Goal: Task Accomplishment & Management: Manage account settings

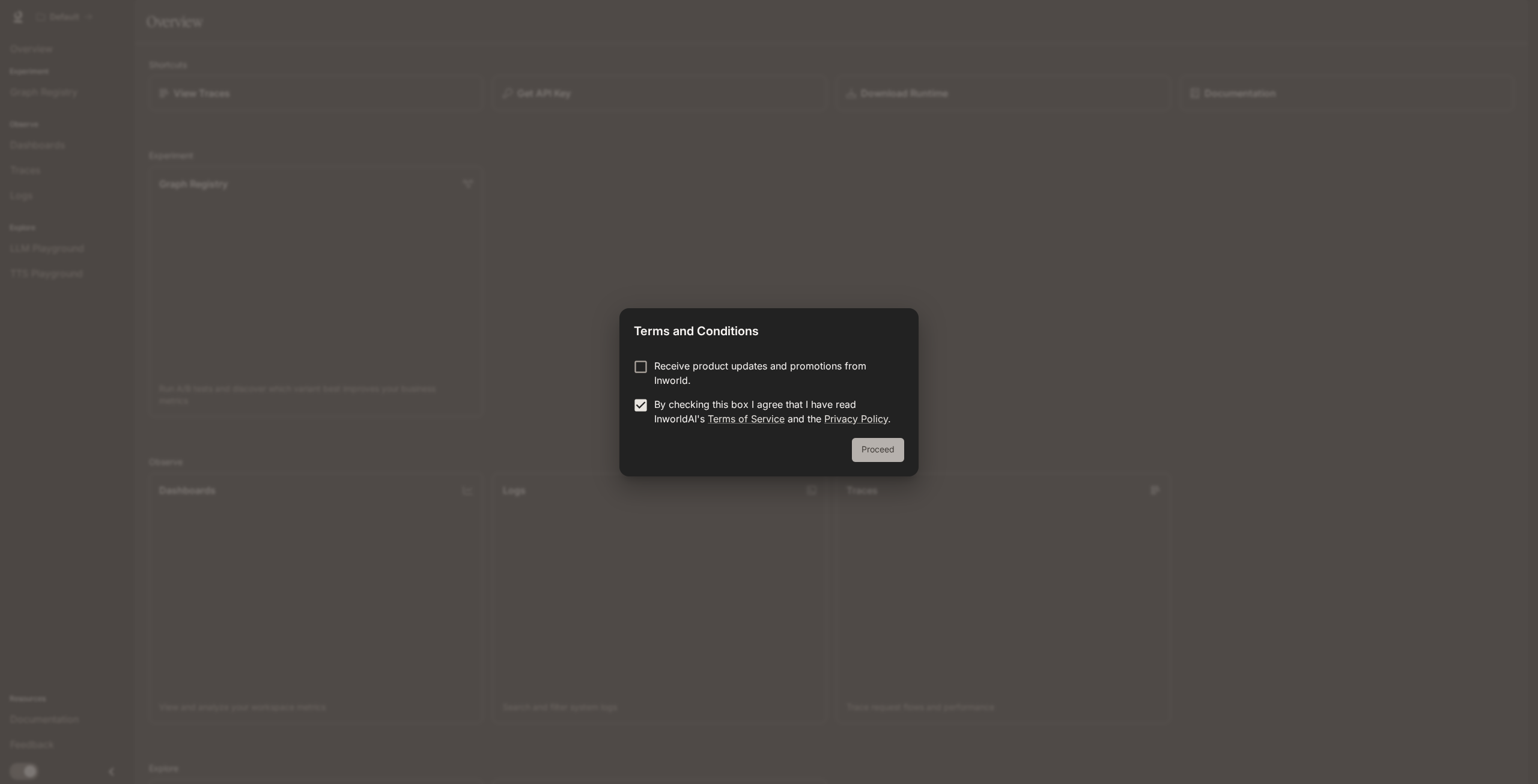
click at [872, 448] on button "Proceed" at bounding box center [877, 450] width 53 height 24
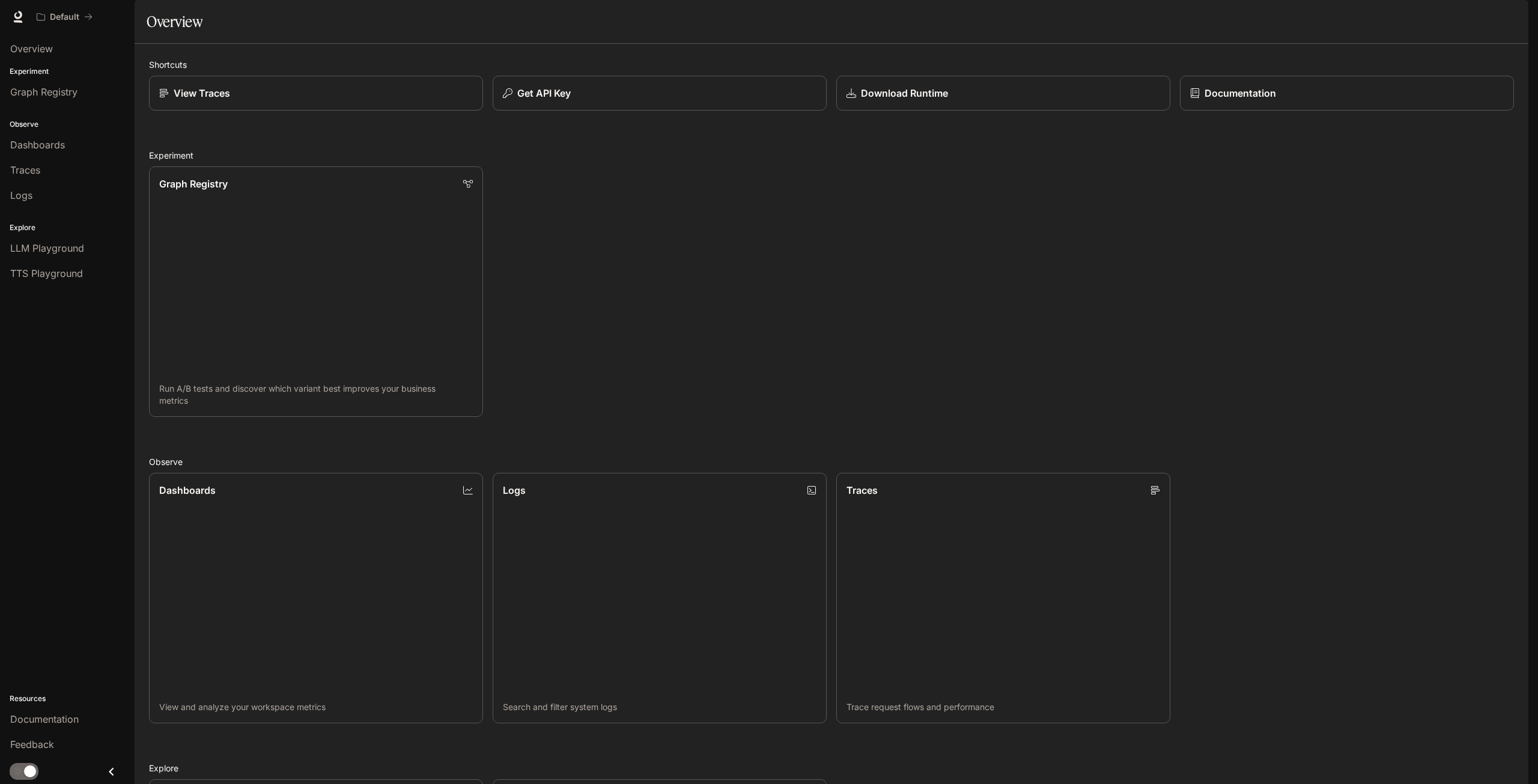
click at [1514, 15] on img "button" at bounding box center [1511, 17] width 17 height 17
click at [1414, 114] on span "API Keys" at bounding box center [1436, 113] width 155 height 12
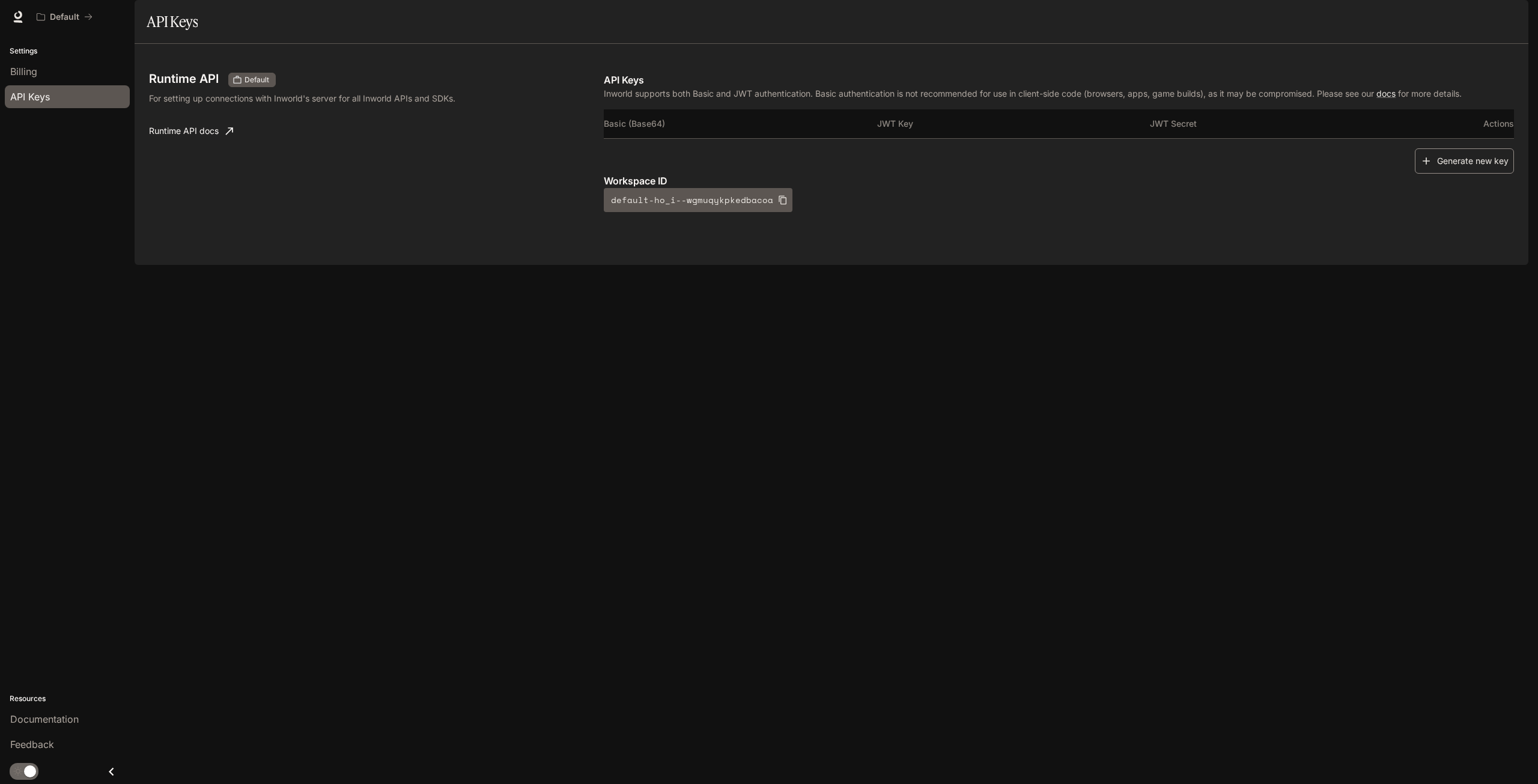
click at [1466, 174] on button "Generate new key" at bounding box center [1463, 161] width 99 height 26
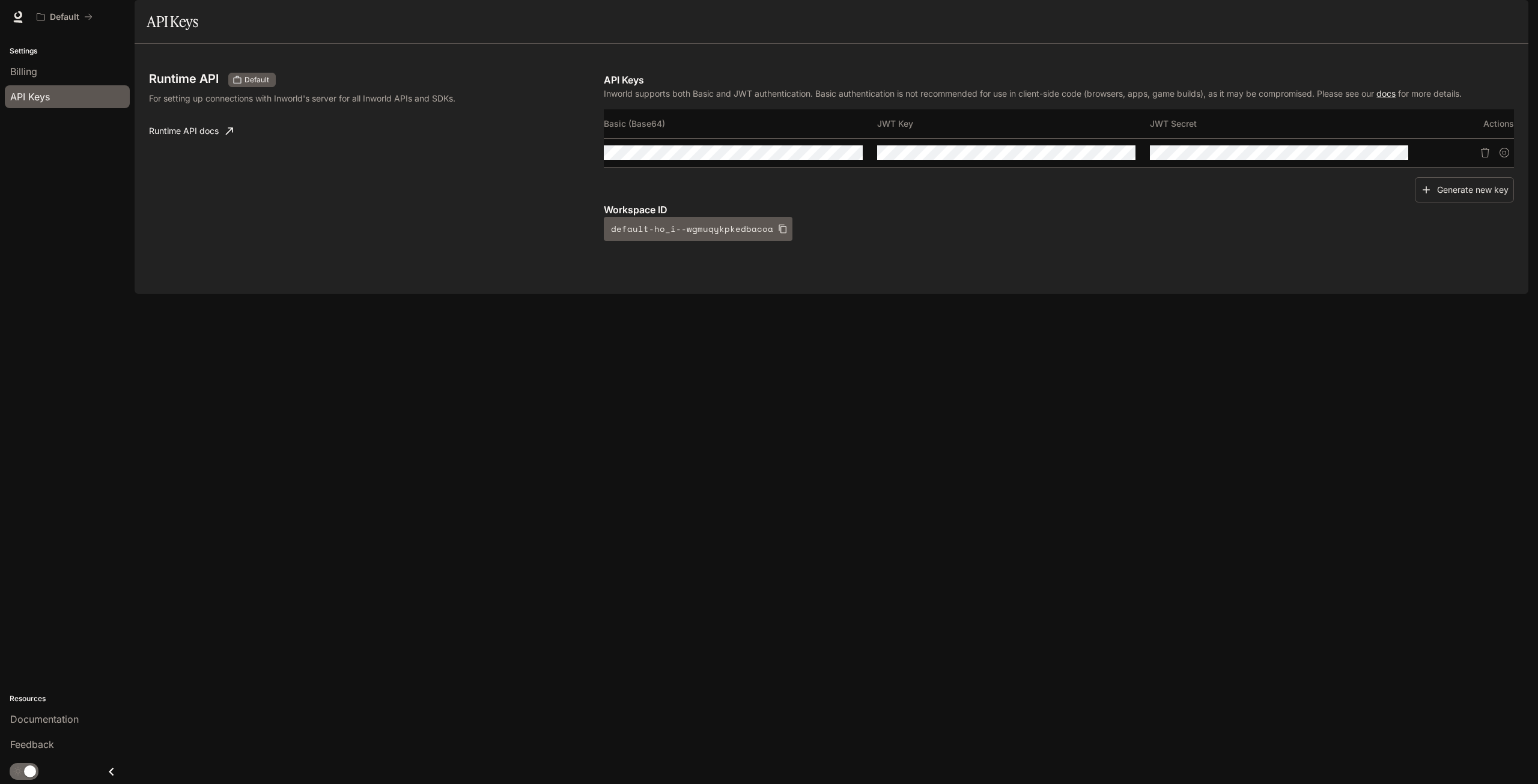
click at [650, 293] on div "Runtime API Default For setting up connections with Inworld's server for all In…" at bounding box center [831, 169] width 1393 height 250
click at [1103, 293] on div "Runtime API Default For setting up connections with Inworld's server for all In…" at bounding box center [831, 169] width 1393 height 250
click at [512, 293] on div "Runtime API Default For setting up connections with Inworld's server for all In…" at bounding box center [831, 169] width 1393 height 250
click at [1105, 158] on icon "button" at bounding box center [1103, 152] width 9 height 9
click at [1118, 162] on button "Copy Key" at bounding box center [1125, 152] width 20 height 20
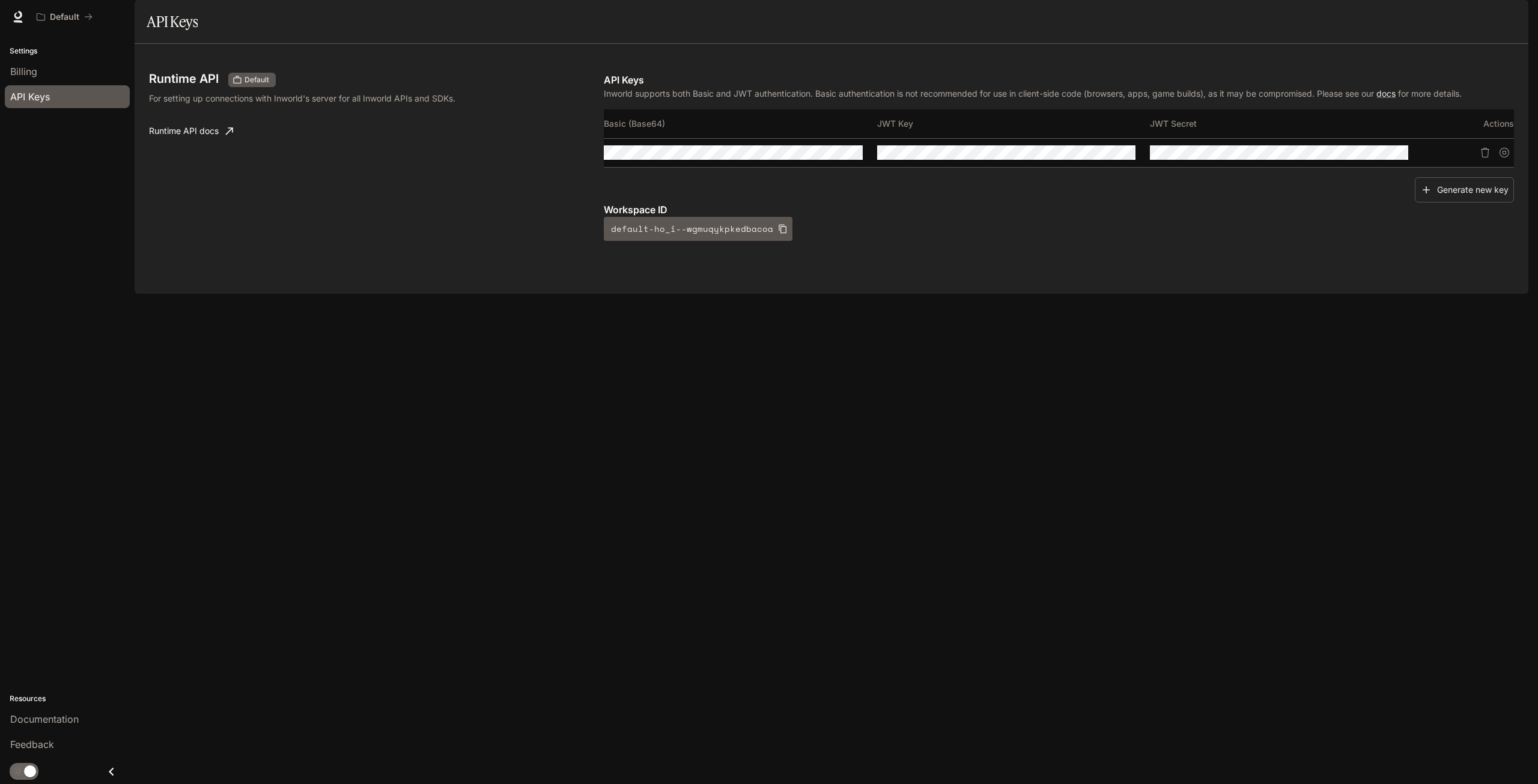
click at [423, 279] on div "Runtime API Default For setting up connections with Inworld's server for all In…" at bounding box center [830, 169] width 1365 height 221
click at [1375, 156] on icon "button" at bounding box center [1377, 152] width 9 height 7
click at [1396, 158] on icon "Copy Secret" at bounding box center [1398, 152] width 9 height 9
click at [899, 293] on div "Runtime API Default For setting up connections with Inworld's server for all In…" at bounding box center [831, 169] width 1393 height 250
click at [1501, 16] on button "button" at bounding box center [1511, 17] width 24 height 24
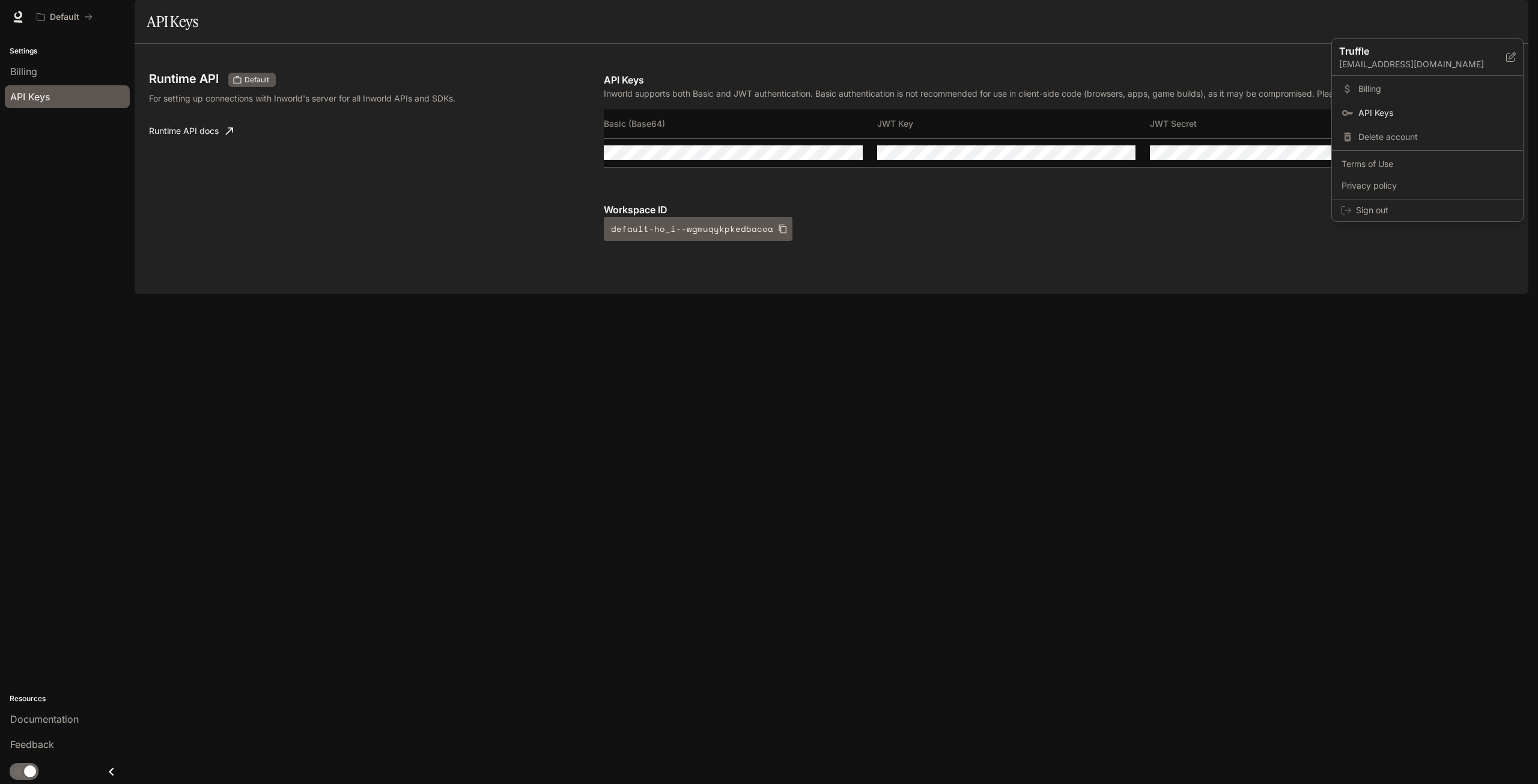
click at [1264, 251] on div at bounding box center [769, 392] width 1538 height 784
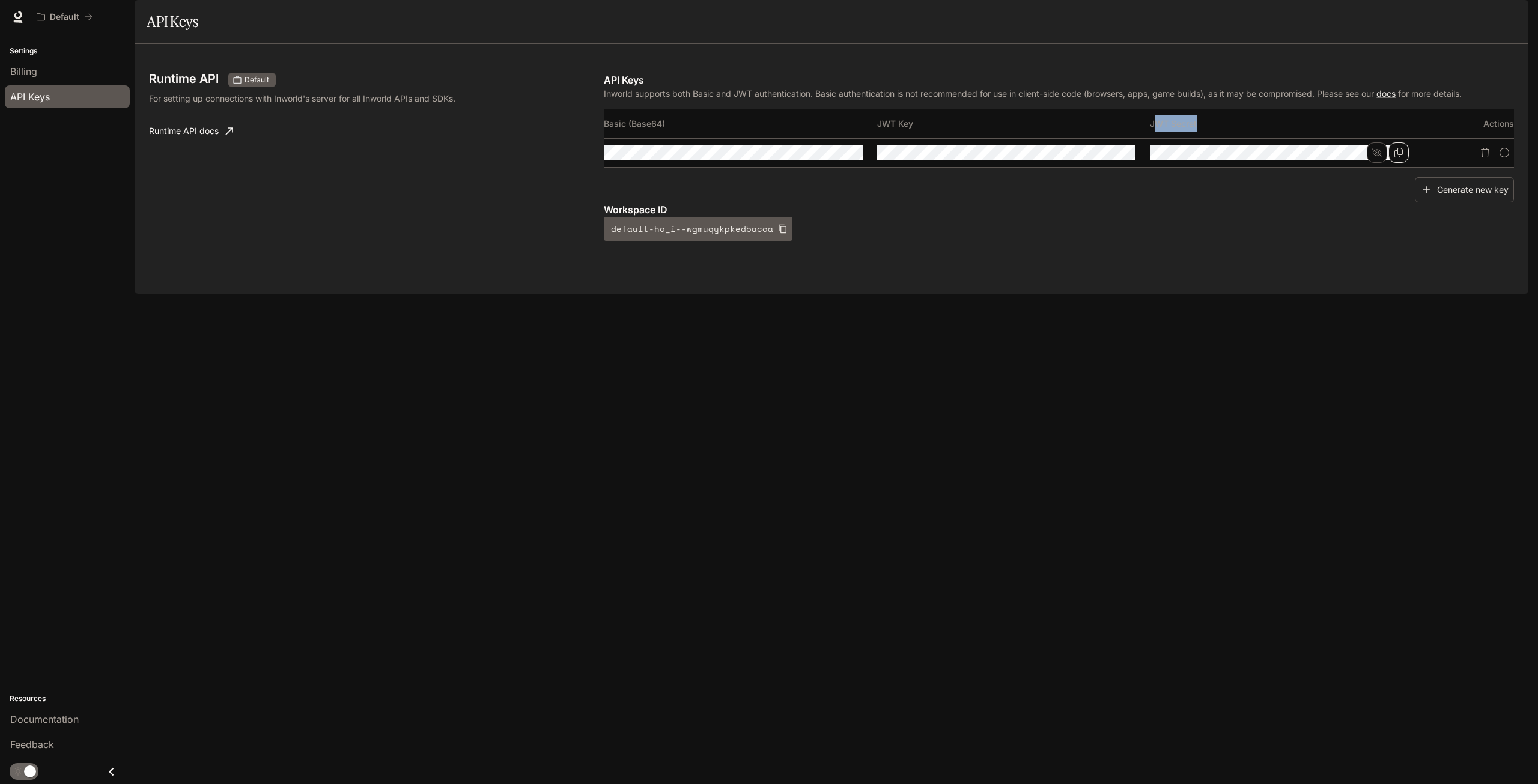
drag, startPoint x: 1321, startPoint y: 168, endPoint x: 1155, endPoint y: 150, distance: 167.0
click at [1155, 138] on th "JWT Secret" at bounding box center [1286, 123] width 273 height 29
click at [1027, 167] on td at bounding box center [1014, 152] width 273 height 29
click at [1188, 241] on div "Workspace ID default-ho_i--wgmuqykpkedbacoa" at bounding box center [1058, 221] width 910 height 39
click at [1508, 162] on button "Suspend API key" at bounding box center [1504, 152] width 19 height 19
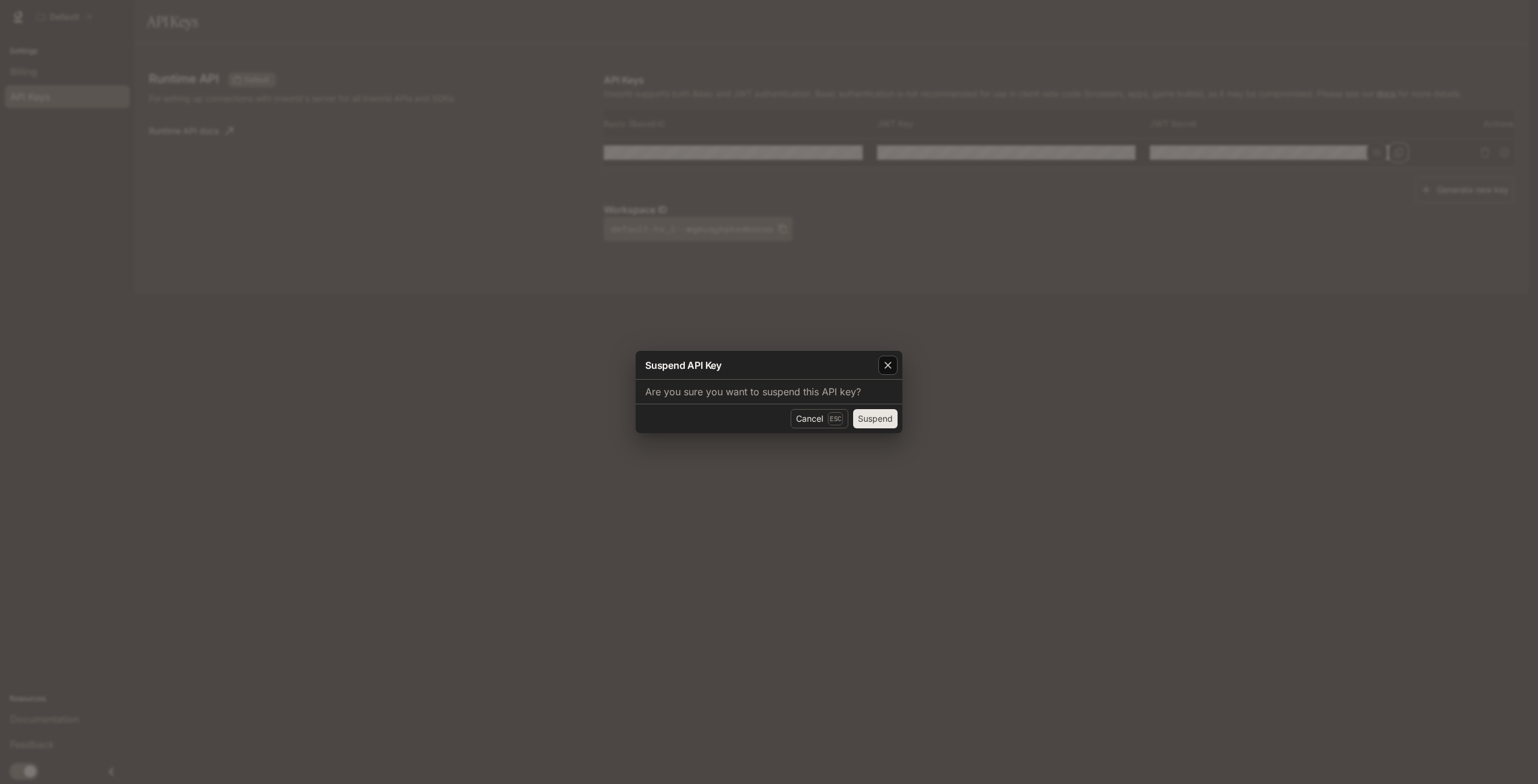
click at [889, 365] on icon "button" at bounding box center [888, 364] width 12 height 12
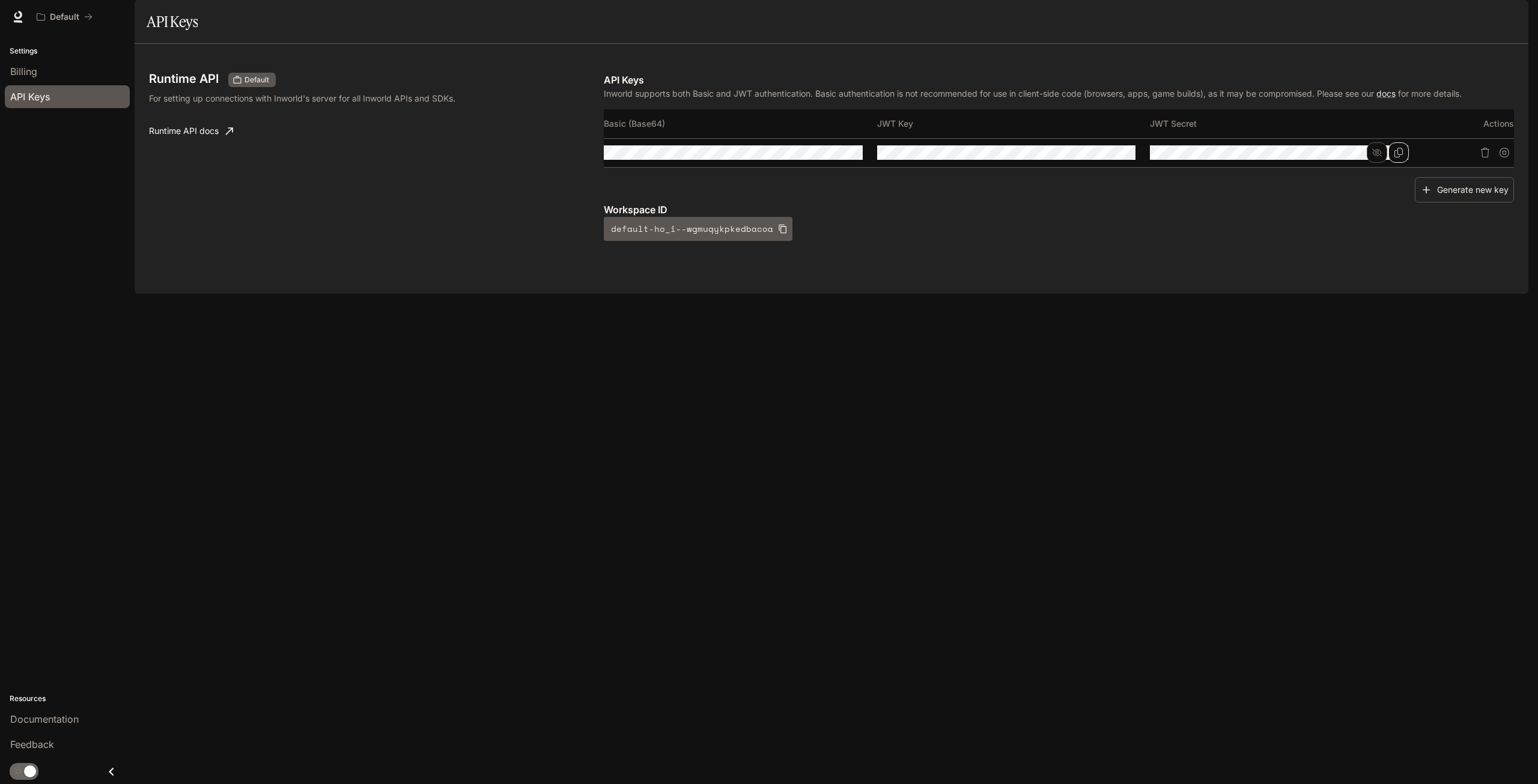
click at [113, 772] on icon "Close drawer" at bounding box center [112, 771] width 17 height 17
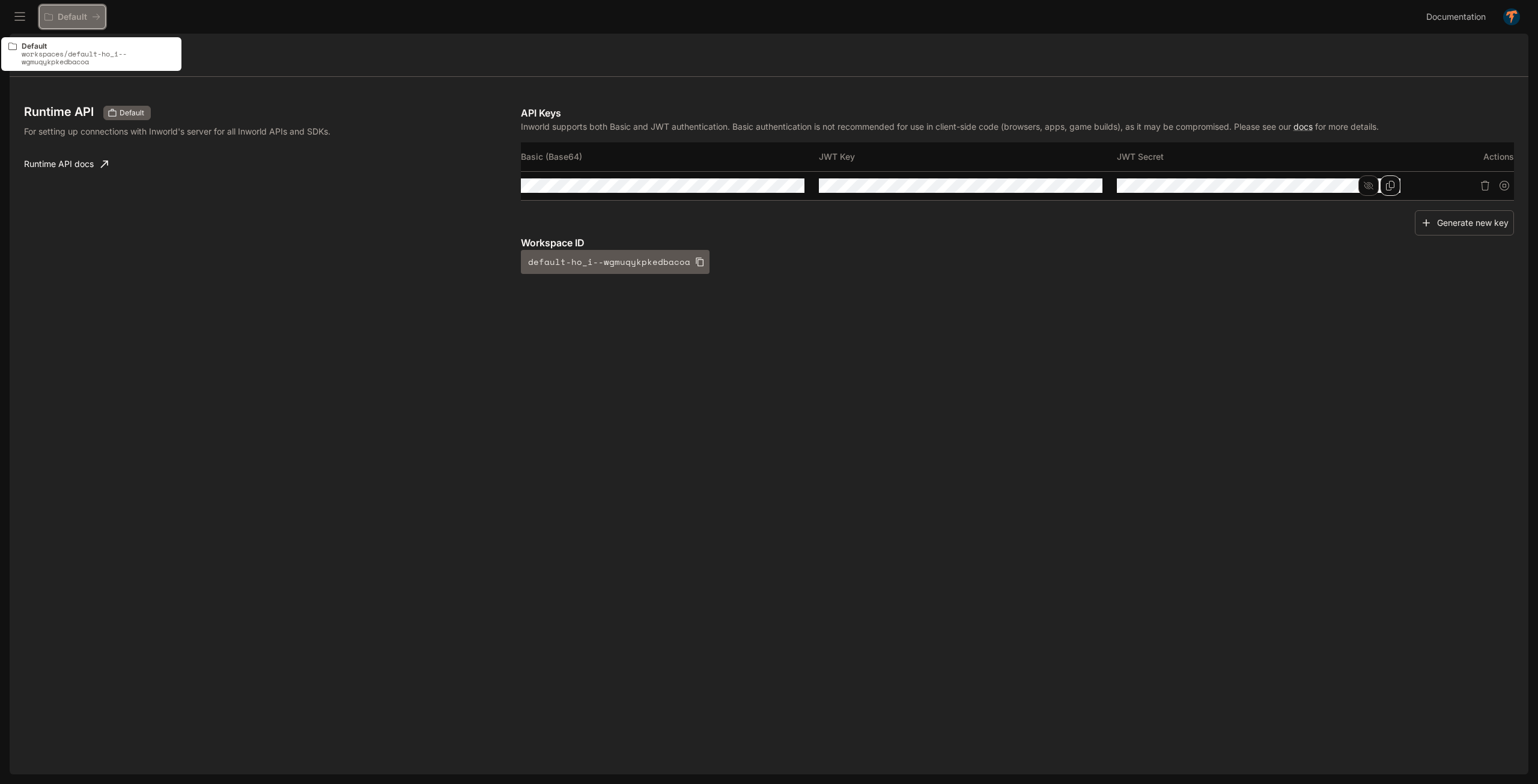
click at [68, 19] on p "Default" at bounding box center [72, 17] width 30 height 10
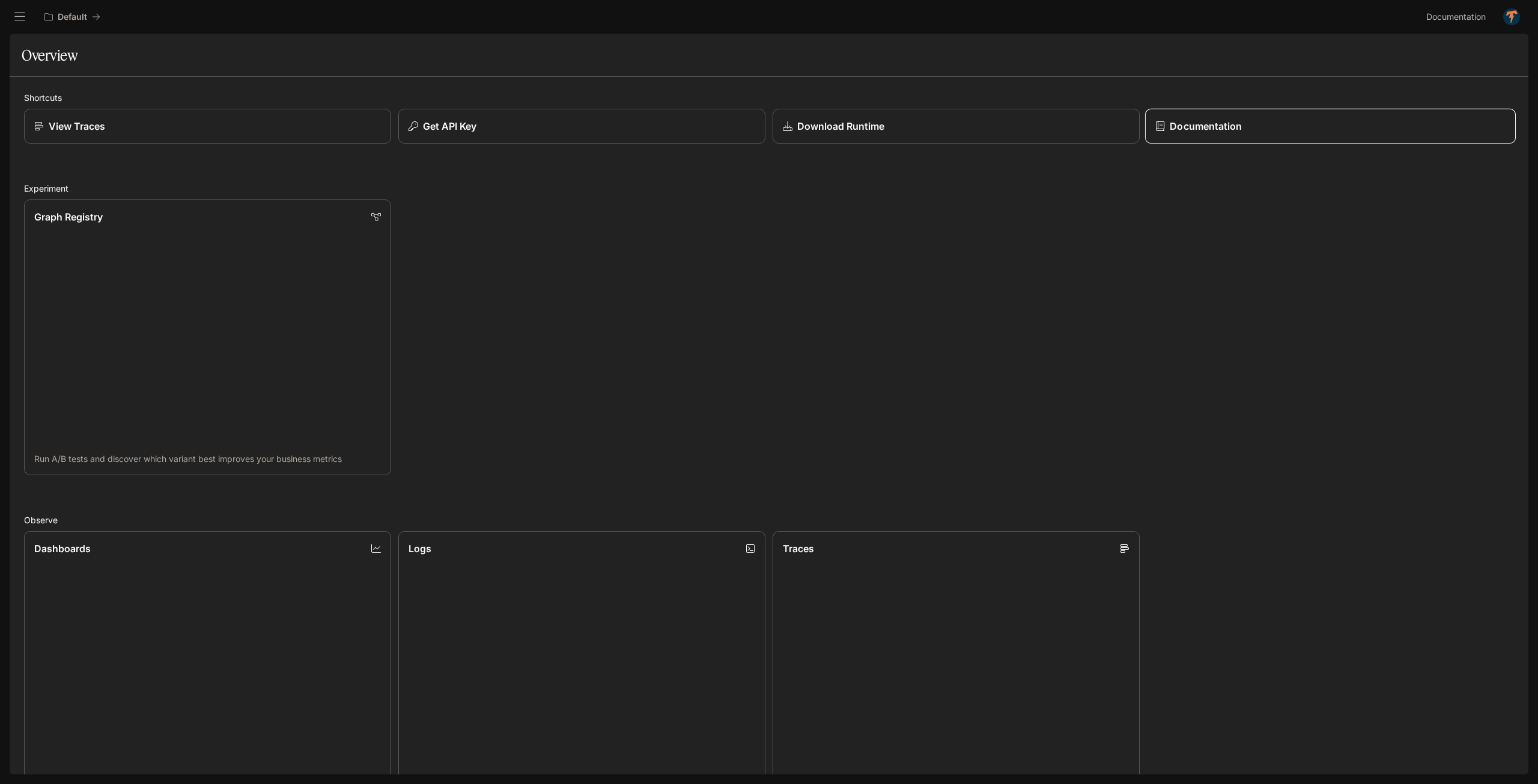
click at [1264, 130] on div "Documentation" at bounding box center [1330, 126] width 351 height 15
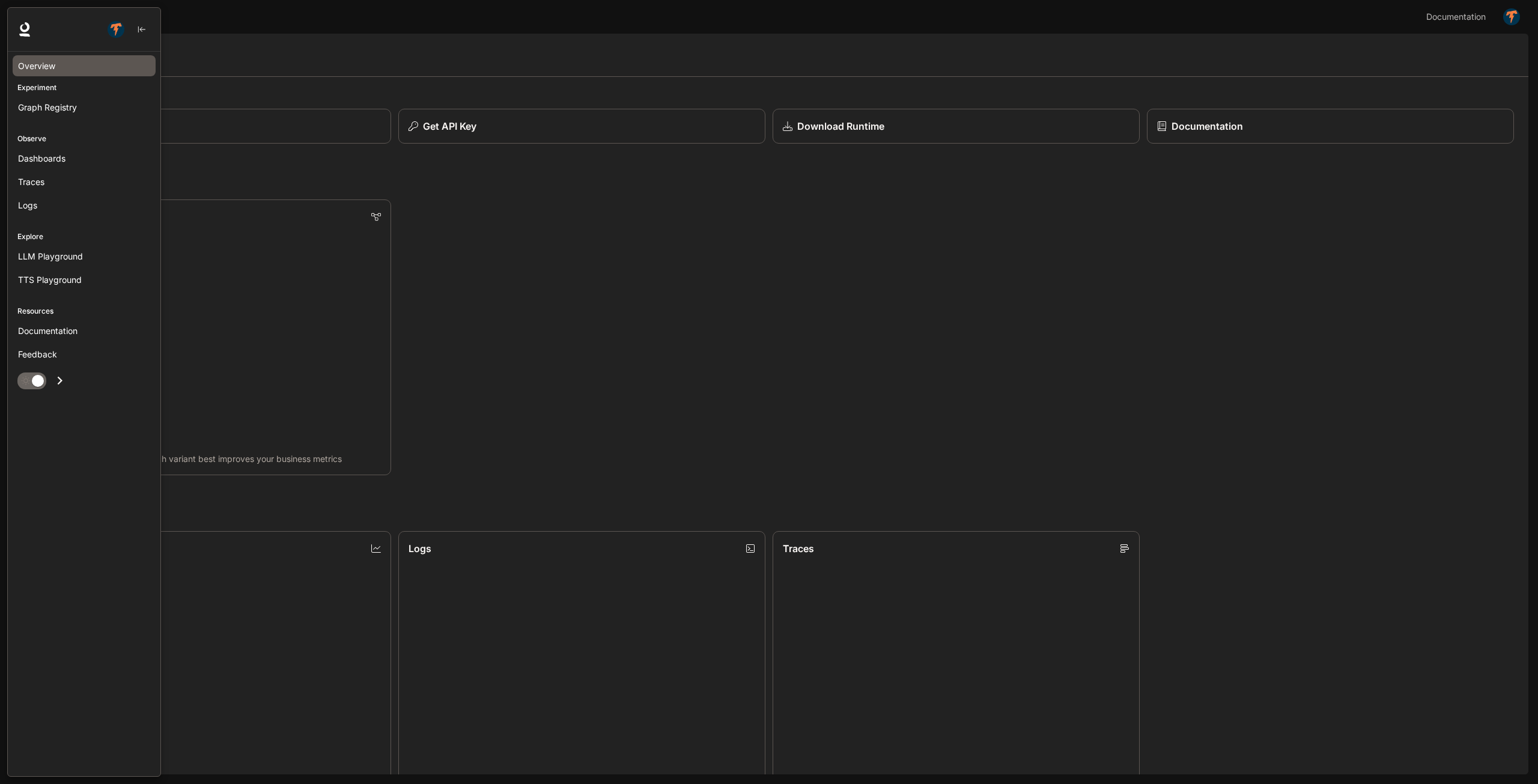
click at [104, 65] on div "Overview" at bounding box center [84, 65] width 132 height 13
click at [118, 27] on img "button" at bounding box center [116, 30] width 17 height 17
click at [142, 74] on p "[EMAIL_ADDRESS][DOMAIN_NAME]" at bounding box center [101, 77] width 167 height 12
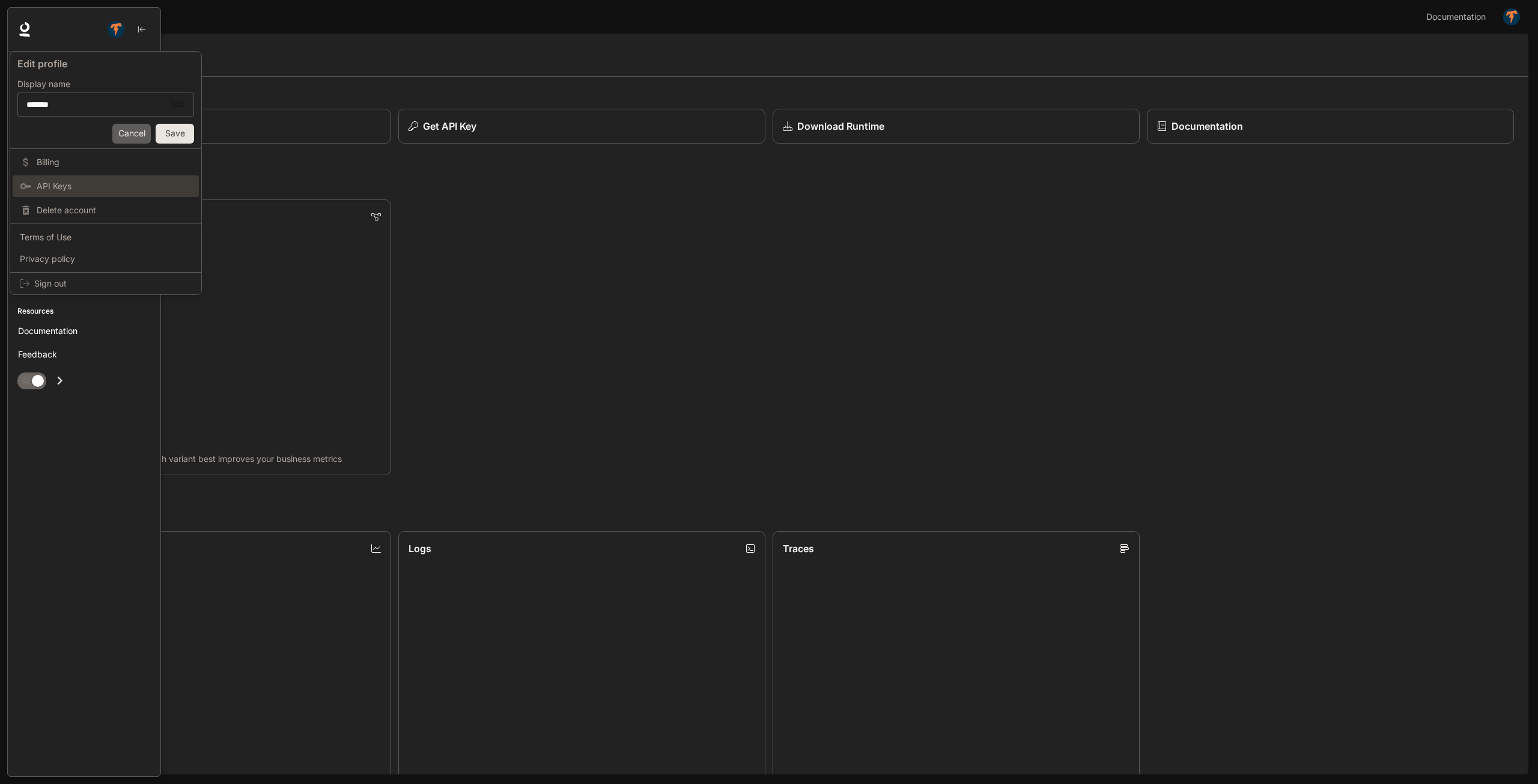
click at [131, 132] on button "Cancel" at bounding box center [132, 133] width 39 height 19
click at [848, 366] on div at bounding box center [769, 392] width 1538 height 784
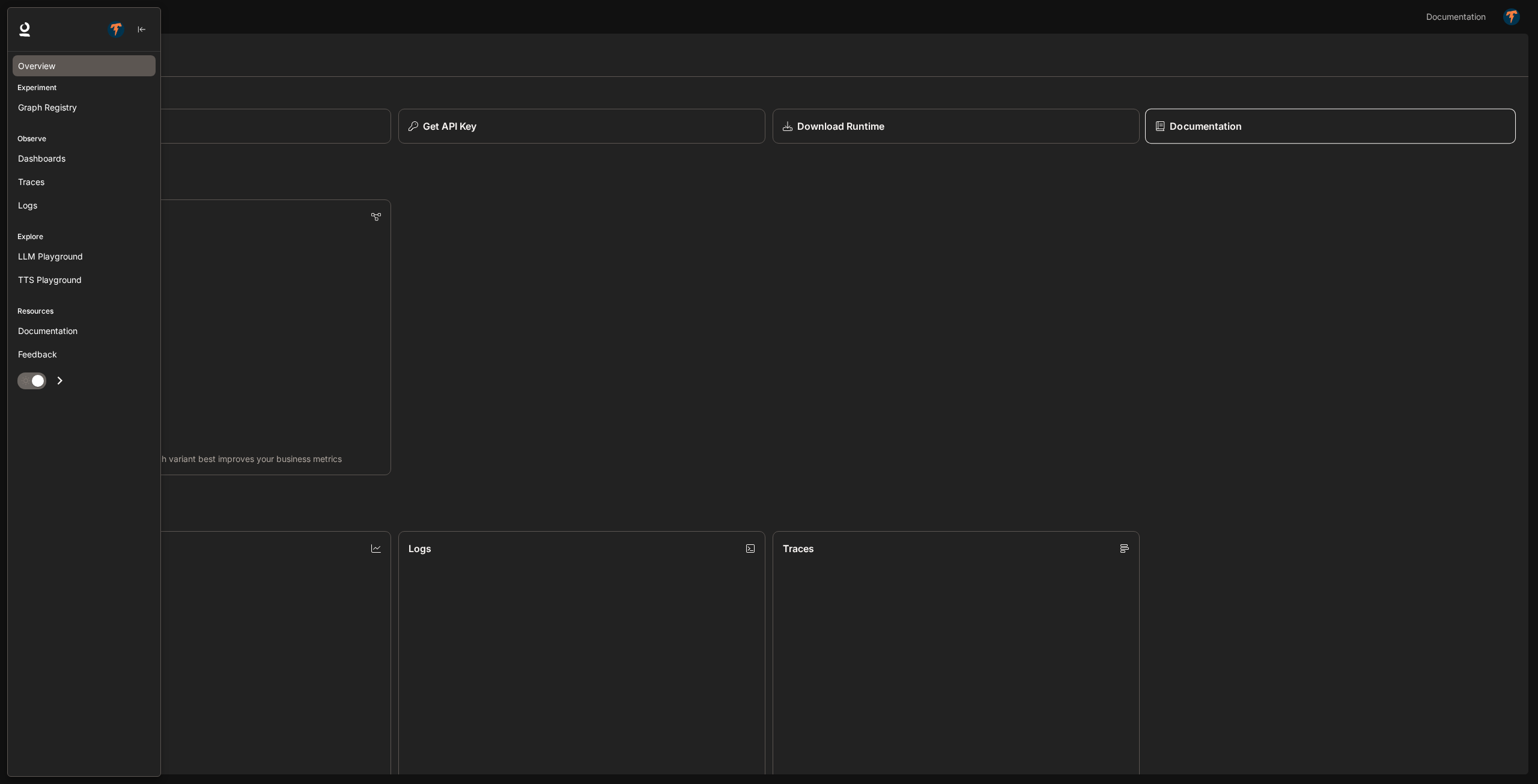
drag, startPoint x: 1060, startPoint y: 250, endPoint x: 1289, endPoint y: 135, distance: 256.3
click at [1089, 244] on div "Graph Registry Run A/B tests and discover which variant best improves your busi…" at bounding box center [765, 333] width 1496 height 282
